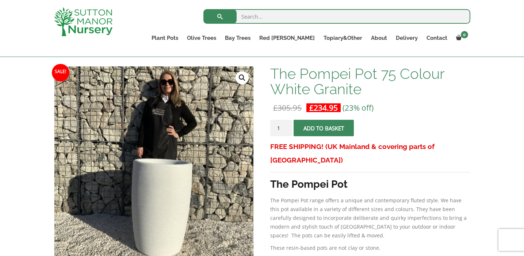
click at [324, 128] on span "submit" at bounding box center [324, 128] width 0 height 0
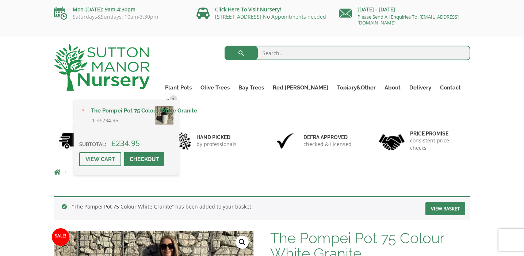
click at [164, 152] on link "Checkout" at bounding box center [144, 159] width 40 height 14
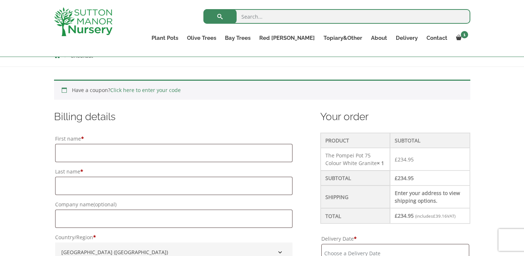
scroll to position [137, 0]
click at [209, 153] on input "First name *" at bounding box center [173, 152] width 237 height 18
type input "Chioma"
type input "Ofomah"
type input "Flat 50"
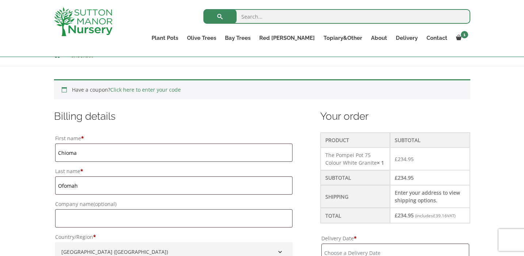
type input "Arber House"
type input "London"
type input "NW9 6FP"
type input "07387166382"
type input "chiomaofomah@outlook.com"
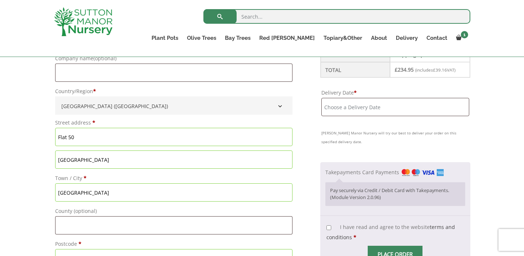
scroll to position [268, 0]
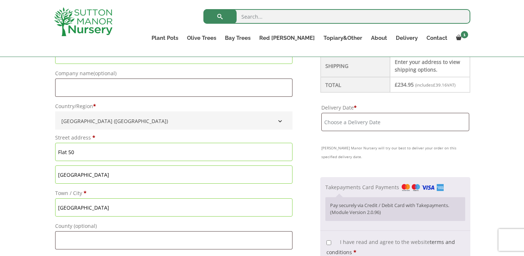
click at [97, 155] on input "Flat 50" at bounding box center [173, 152] width 237 height 18
click at [64, 177] on input "Arber House" at bounding box center [173, 174] width 237 height 18
drag, startPoint x: 103, startPoint y: 177, endPoint x: 32, endPoint y: 174, distance: 70.9
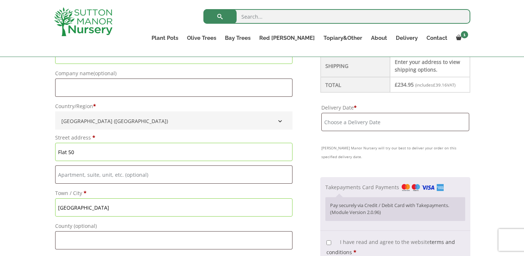
click at [88, 150] on input "Flat 50" at bounding box center [173, 152] width 237 height 18
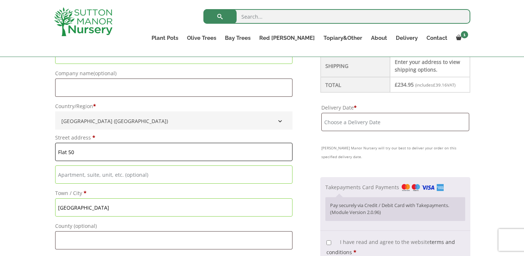
type input "Flat 50"
click at [67, 182] on input "Flat, suite, unit, etc. (optional)" at bounding box center [173, 174] width 237 height 18
click at [83, 155] on input "Flat 50" at bounding box center [173, 152] width 237 height 18
drag, startPoint x: 82, startPoint y: 154, endPoint x: 28, endPoint y: 144, distance: 55.0
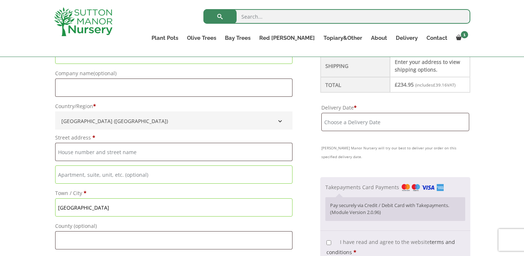
click at [76, 151] on input "Street address *" at bounding box center [173, 152] width 237 height 18
paste input "Arber House"
click at [60, 155] on input "Arber House" at bounding box center [173, 152] width 237 height 18
type input "Flat 50 [GEOGRAPHIC_DATA]"
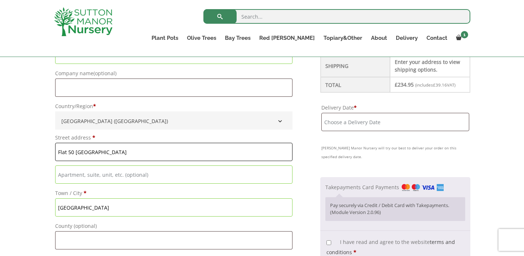
click at [82, 153] on input "Flat 50 [GEOGRAPHIC_DATA]" at bounding box center [173, 152] width 237 height 18
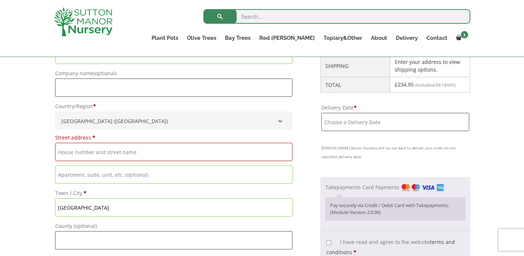
click at [77, 151] on input "Street address *" at bounding box center [173, 152] width 237 height 18
paste input "Flat 50 [GEOGRAPHIC_DATA]"
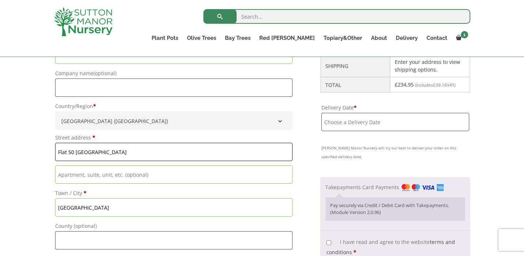
type input "Flat 50 [GEOGRAPHIC_DATA]"
click at [79, 175] on input "Flat, suite, unit, etc. (optional)" at bounding box center [173, 174] width 237 height 18
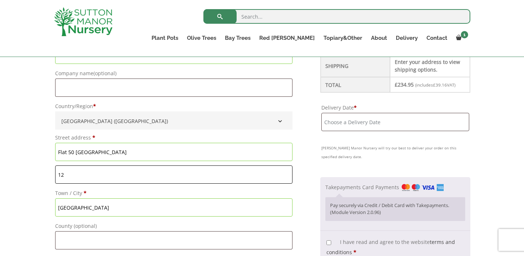
type input "12 The Hyde"
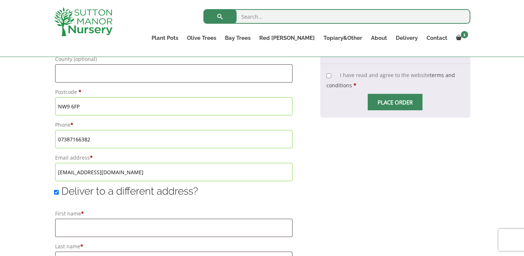
scroll to position [446, 0]
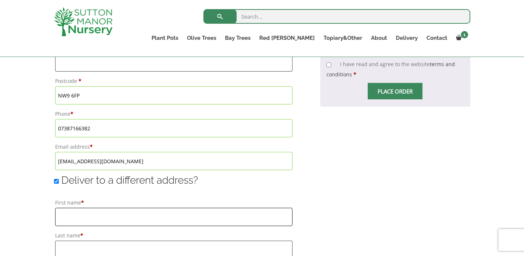
click at [119, 215] on input "First name *" at bounding box center [173, 217] width 237 height 18
click at [28, 207] on div "Have a coupon? Click here to enter your code Apply coupon Billing details First…" at bounding box center [262, 148] width 524 height 781
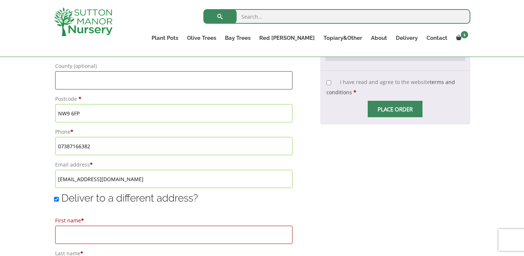
scroll to position [455, 0]
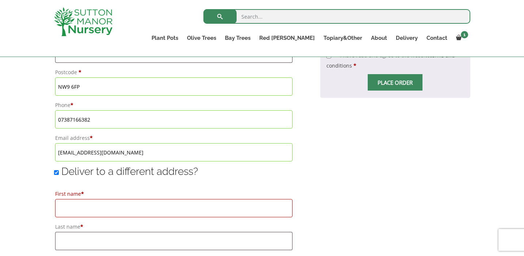
click at [55, 173] on input "Deliver to a different address?" at bounding box center [56, 172] width 5 height 5
checkbox input "false"
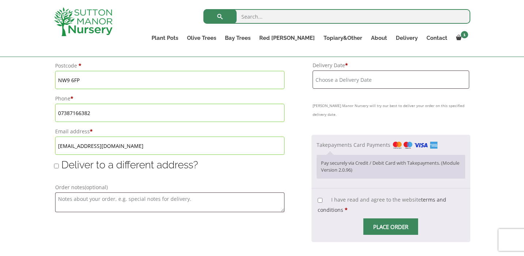
scroll to position [462, 0]
click at [88, 198] on textarea "Order notes (optional)" at bounding box center [170, 202] width 230 height 20
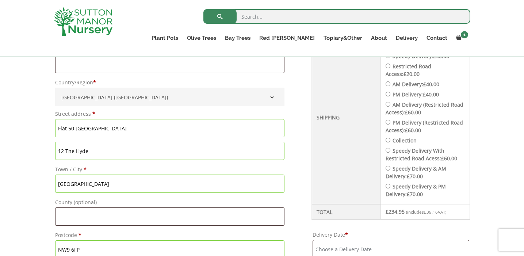
scroll to position [372, 0]
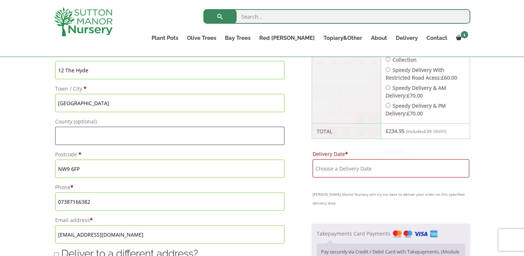
click at [319, 171] on input "Delivery Date *" at bounding box center [391, 168] width 157 height 18
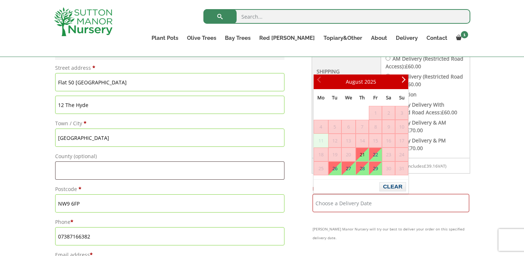
scroll to position [333, 0]
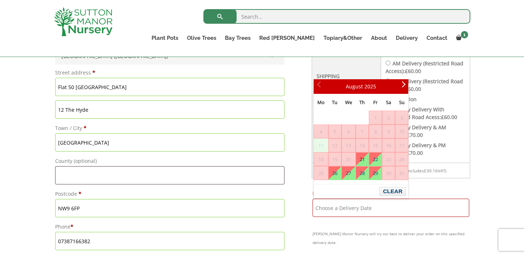
click at [360, 159] on link "21" at bounding box center [362, 159] width 12 height 13
type input "[DATE]"
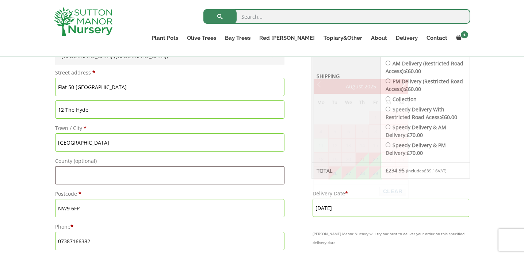
click at [338, 206] on input "[DATE]" at bounding box center [391, 208] width 157 height 18
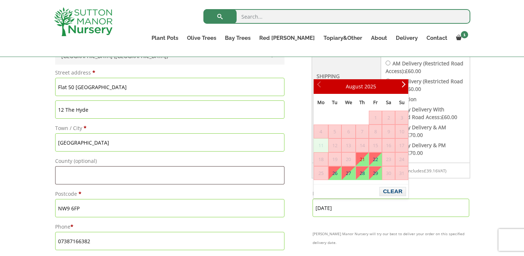
click at [361, 158] on link "21" at bounding box center [362, 159] width 12 height 13
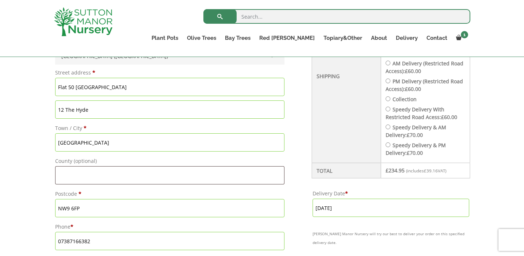
click at [340, 211] on input "[DATE]" at bounding box center [391, 208] width 157 height 18
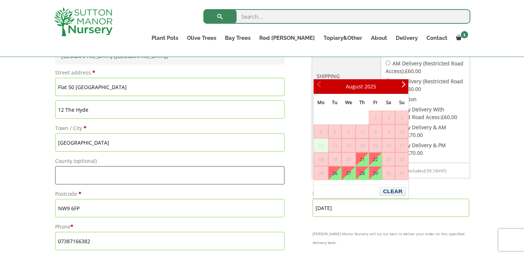
click at [321, 141] on span "11" at bounding box center [321, 145] width 14 height 13
click at [322, 144] on span "11" at bounding box center [321, 145] width 14 height 13
click at [364, 157] on link "21" at bounding box center [362, 159] width 12 height 13
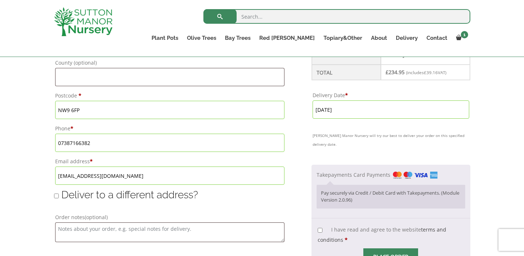
scroll to position [445, 0]
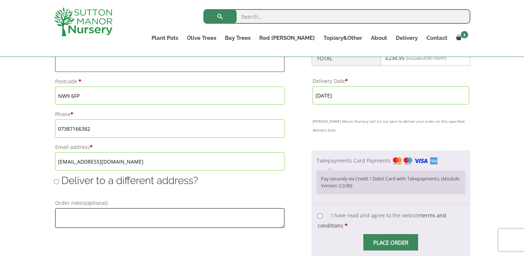
click at [71, 217] on textarea "Order notes (optional)" at bounding box center [170, 218] width 230 height 20
click at [49, 195] on div "Have a coupon? Click here to enter your code Apply coupon Billing details First…" at bounding box center [262, 20] width 427 height 509
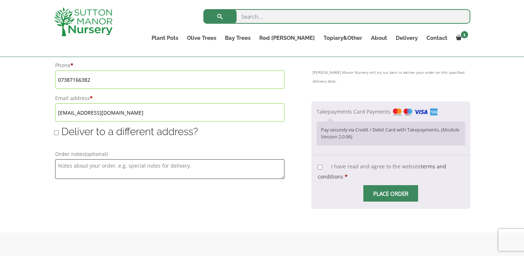
scroll to position [495, 0]
click at [319, 164] on input "I have read and agree to the website terms and conditions *" at bounding box center [320, 166] width 5 height 5
checkbox input "true"
click at [378, 185] on input "Place order" at bounding box center [390, 192] width 55 height 16
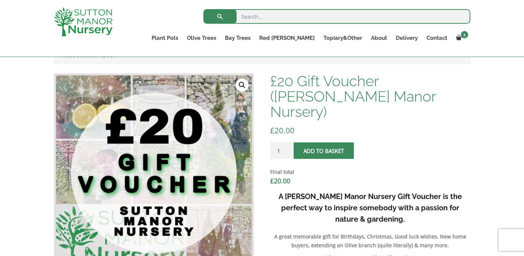
scroll to position [119, 0]
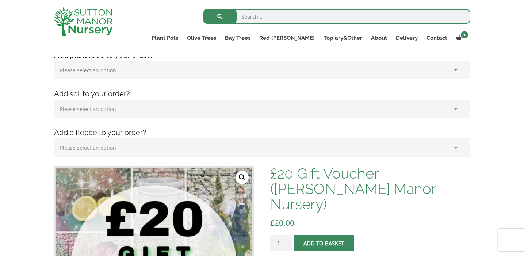
click at [87, 16] on img at bounding box center [83, 21] width 58 height 29
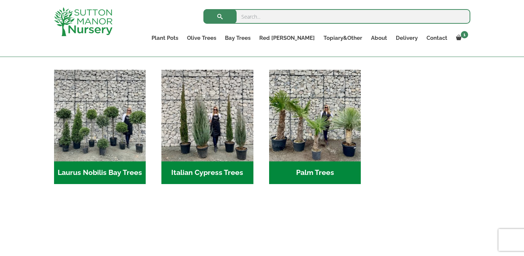
scroll to position [716, 0]
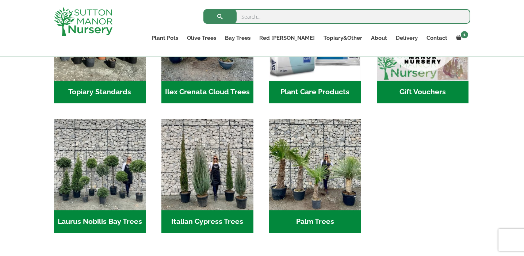
click at [258, 16] on input "search" at bounding box center [336, 16] width 267 height 15
type input "olive tree"
click at [203, 9] on button "submit" at bounding box center [219, 16] width 33 height 15
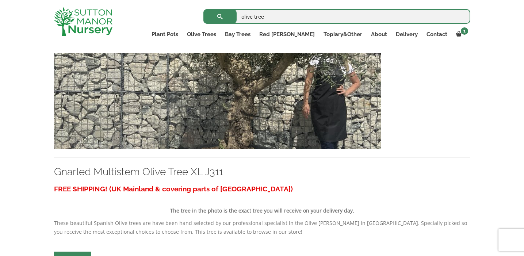
scroll to position [1284, 0]
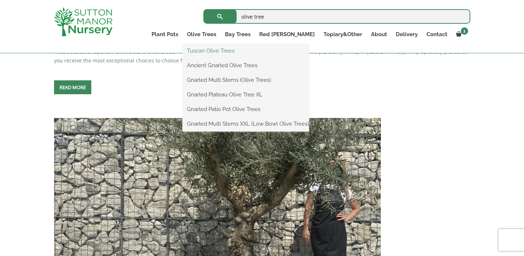
click at [230, 52] on link "Tuscan Olive Trees" at bounding box center [246, 50] width 126 height 11
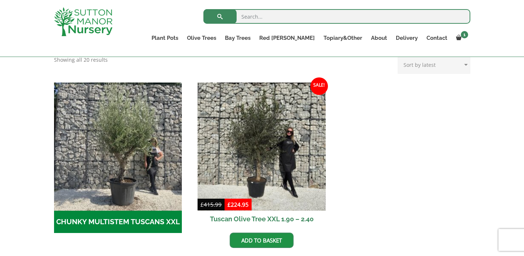
scroll to position [200, 0]
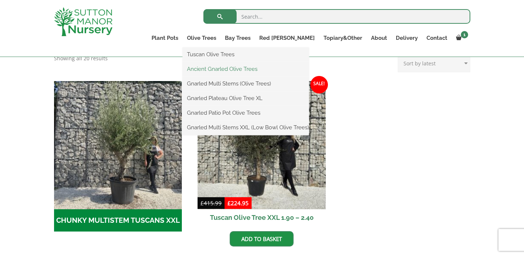
click at [240, 69] on link "Ancient Gnarled Olive Trees" at bounding box center [246, 69] width 126 height 11
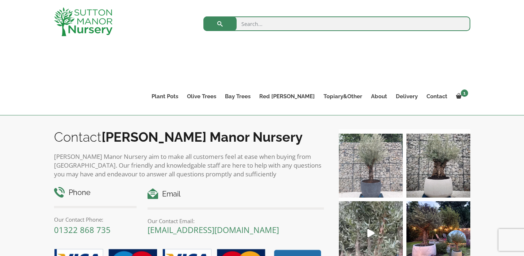
scroll to position [226, 0]
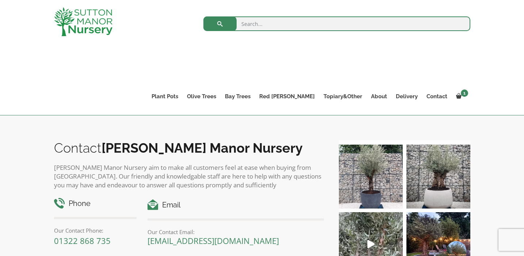
click at [368, 168] on img at bounding box center [371, 177] width 64 height 64
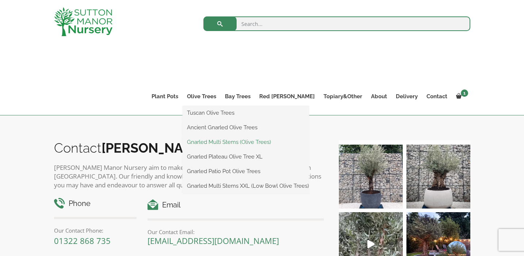
click at [239, 143] on link "Gnarled Multi Stems (Olive Trees)" at bounding box center [246, 142] width 126 height 11
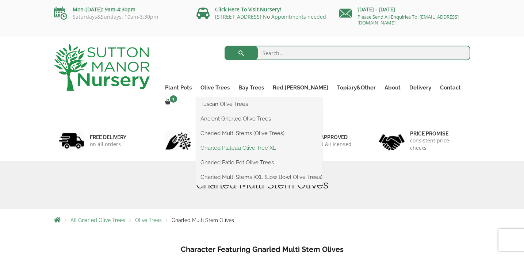
click at [244, 150] on link "Gnarled Plateau Olive Tree XL" at bounding box center [259, 147] width 126 height 11
